Goal: Information Seeking & Learning: Learn about a topic

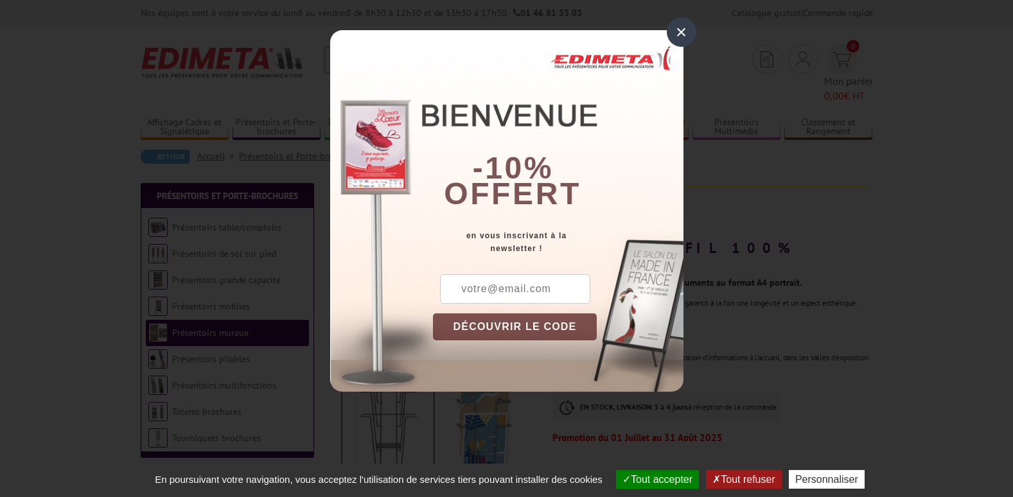
click at [679, 34] on div "×" at bounding box center [682, 32] width 30 height 30
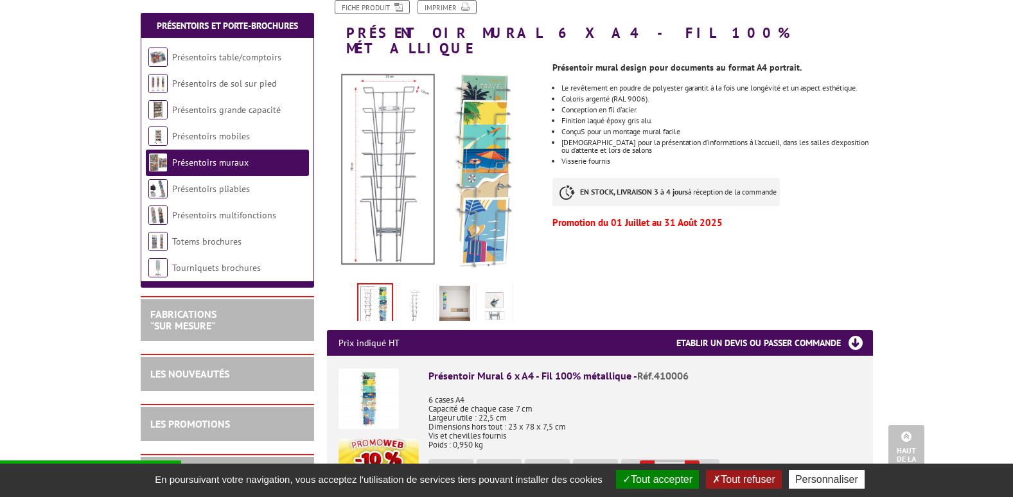
scroll to position [193, 0]
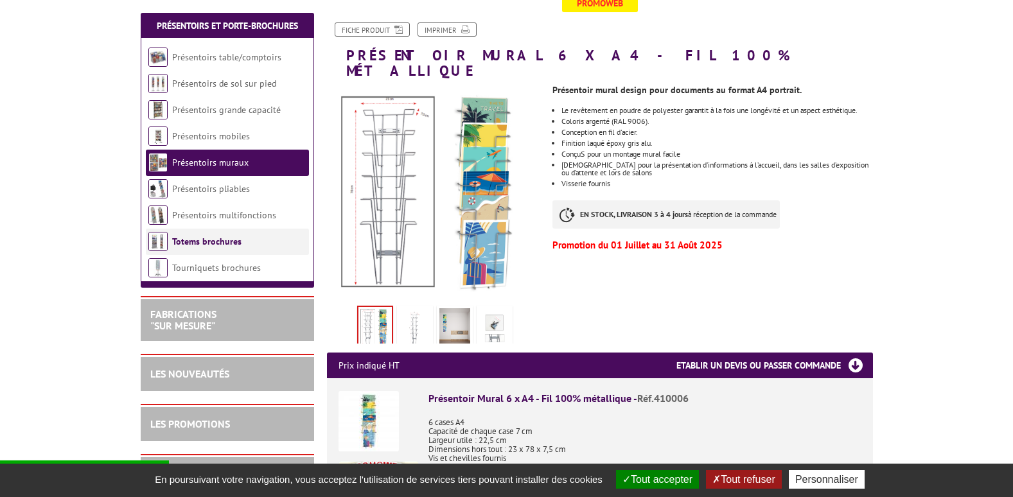
click at [199, 240] on link "Totems brochures" at bounding box center [206, 242] width 69 height 12
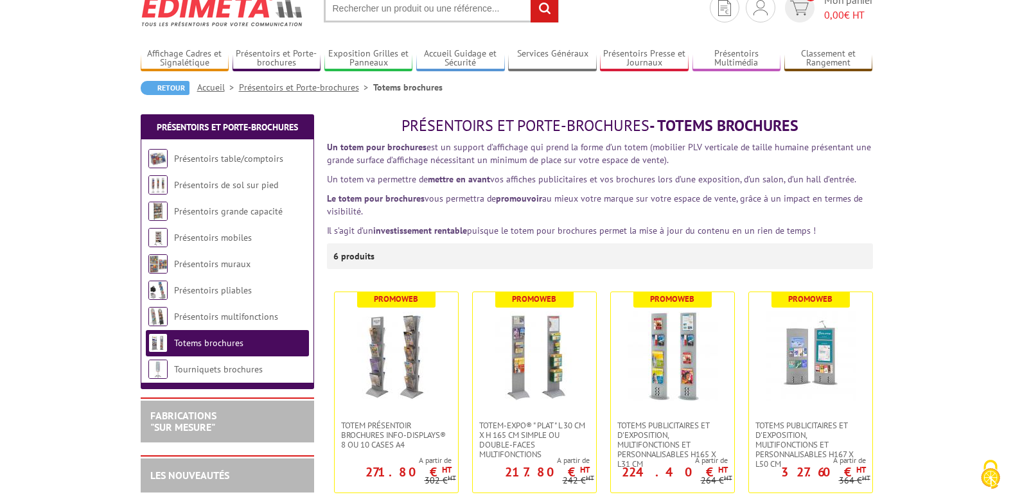
scroll to position [129, 0]
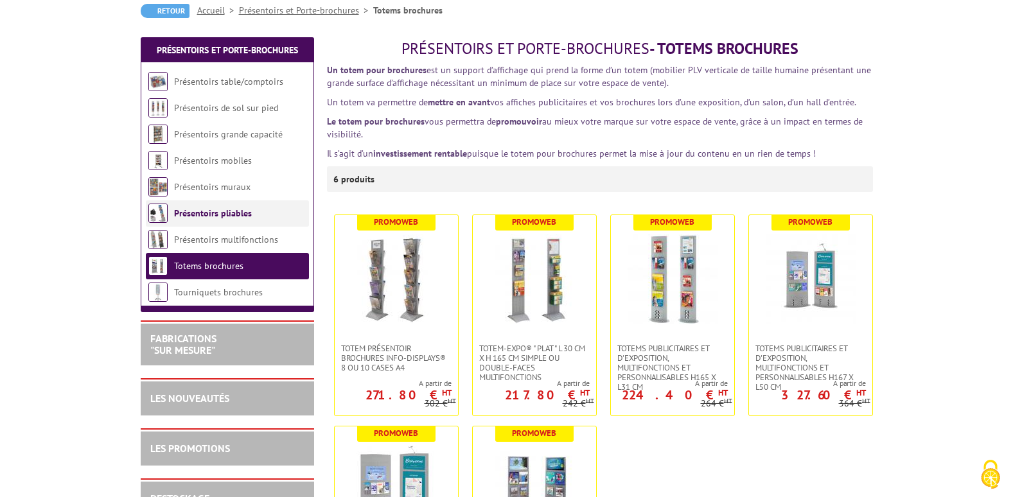
click at [206, 210] on link "Présentoirs pliables" at bounding box center [213, 214] width 78 height 12
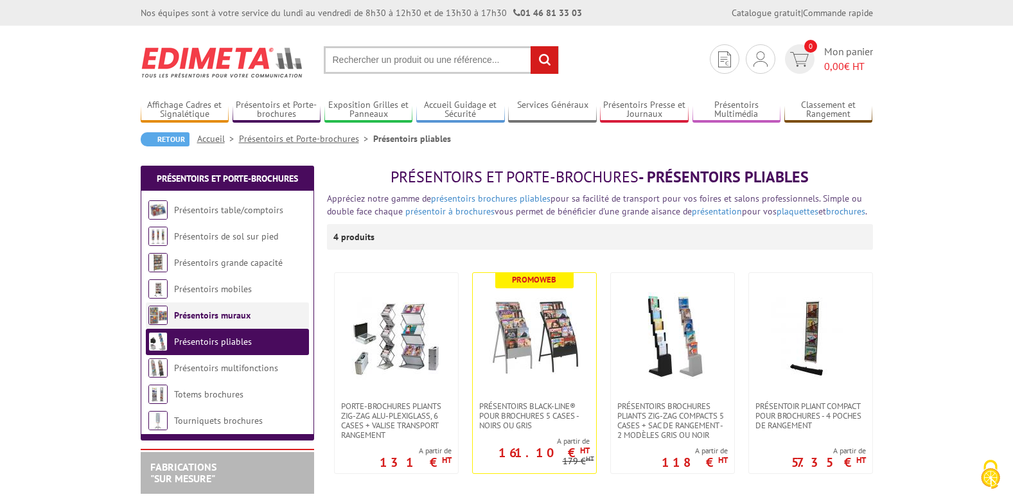
click at [208, 312] on link "Présentoirs muraux" at bounding box center [212, 316] width 76 height 12
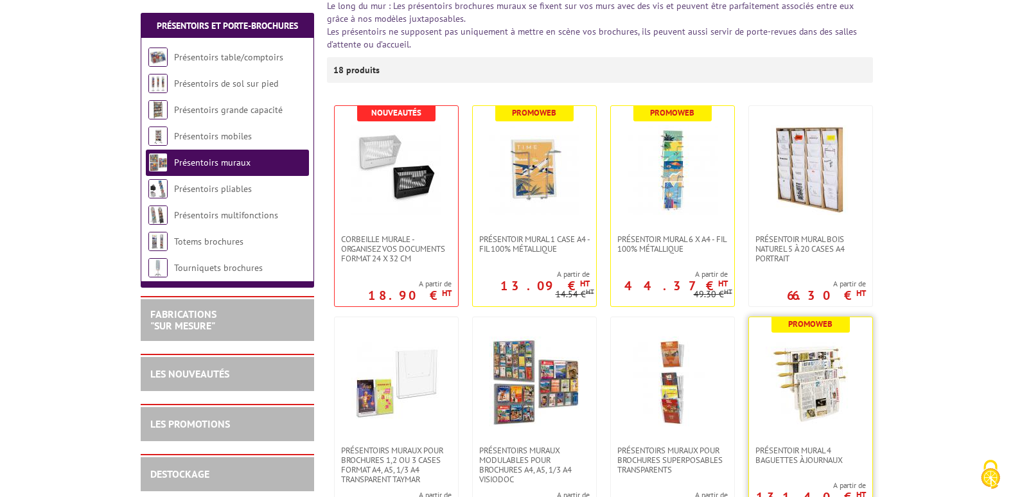
scroll to position [257, 0]
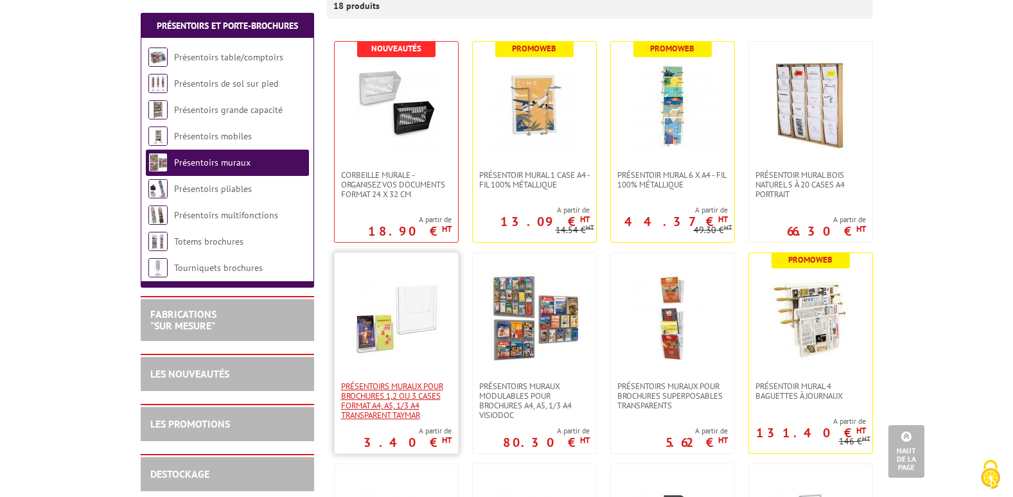
click at [395, 397] on span "PRÉSENTOIRS MURAUX POUR BROCHURES 1,2 OU 3 CASES FORMAT A4, A5, 1/3 A4 TRANSPAR…" at bounding box center [396, 401] width 111 height 39
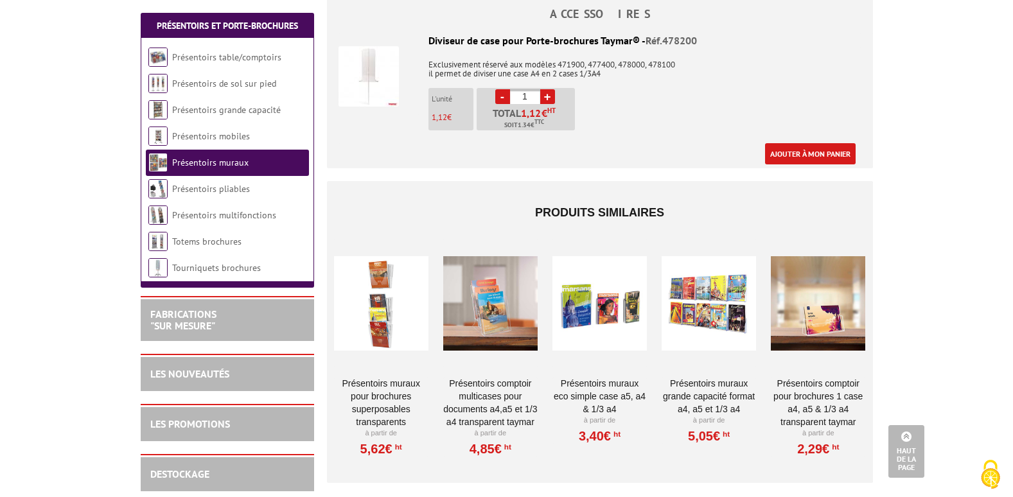
scroll to position [1992, 0]
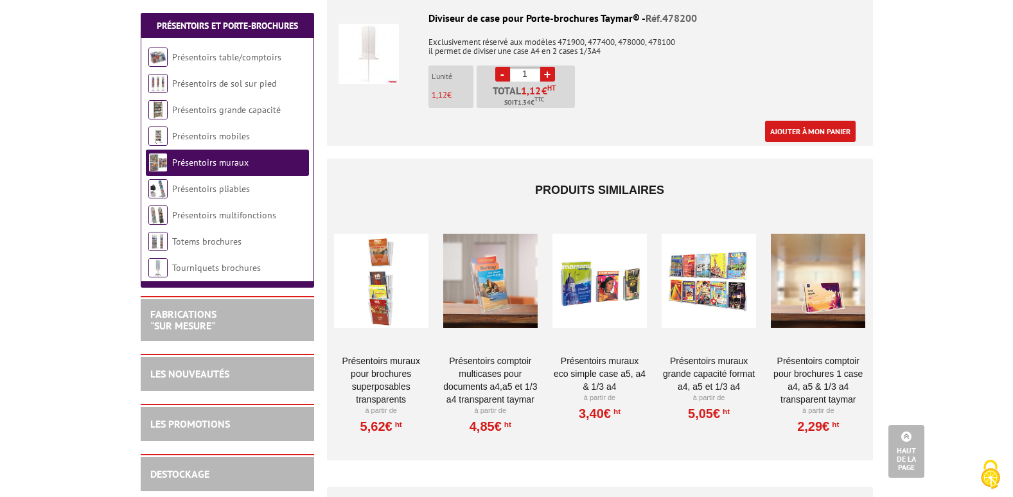
click at [384, 355] on link "PRÉSENTOIRS MURAUX POUR BROCHURES SUPERPOSABLES TRANSPARENTS" at bounding box center [381, 380] width 94 height 51
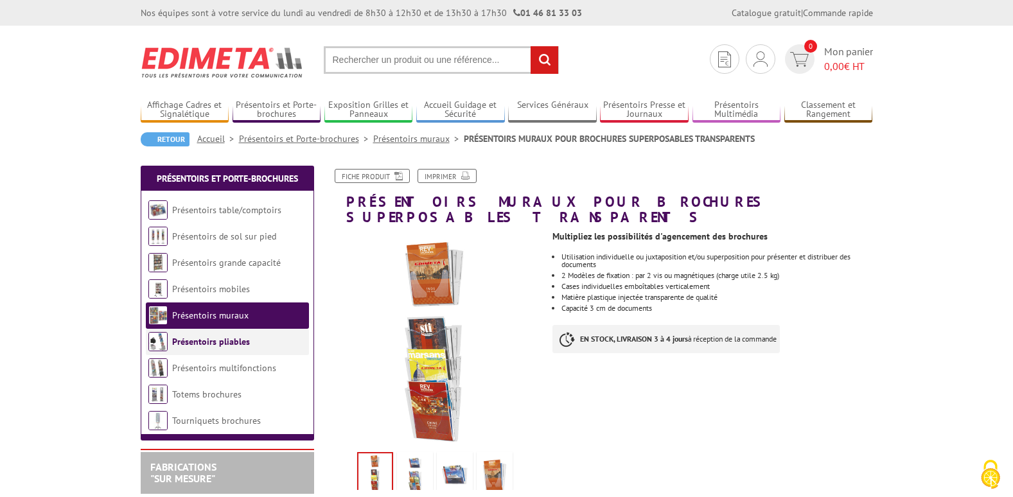
click at [211, 342] on link "Présentoirs pliables" at bounding box center [211, 342] width 78 height 12
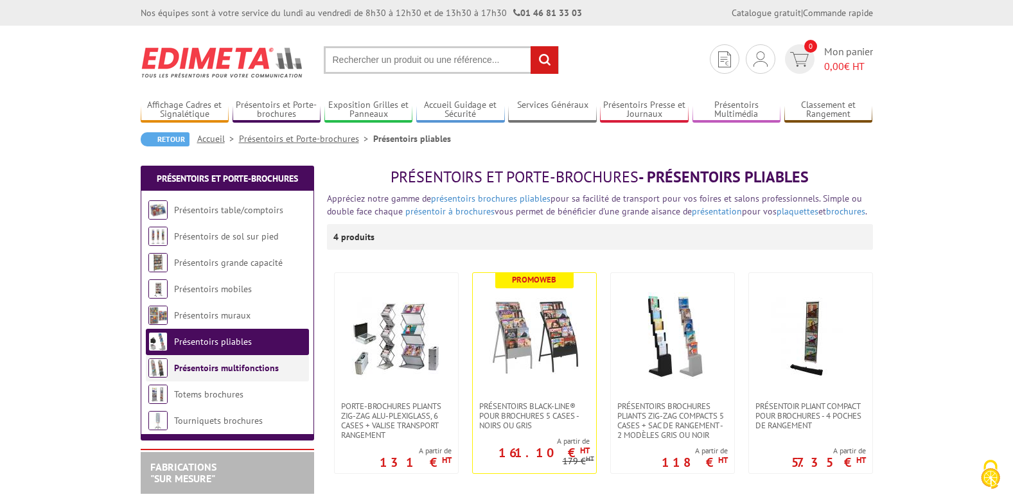
click at [193, 365] on link "Présentoirs multifonctions" at bounding box center [226, 368] width 105 height 12
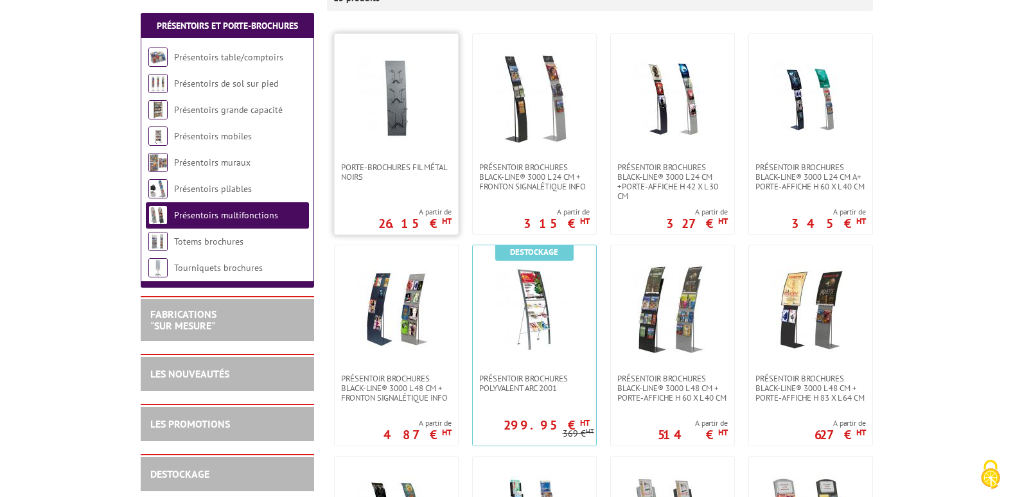
scroll to position [257, 0]
